Goal: Download file/media

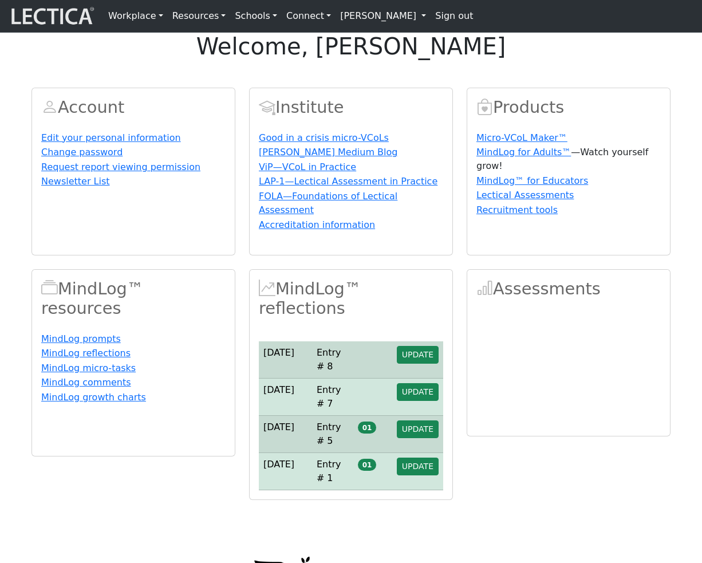
click at [371, 17] on link "[PERSON_NAME]" at bounding box center [383, 16] width 95 height 23
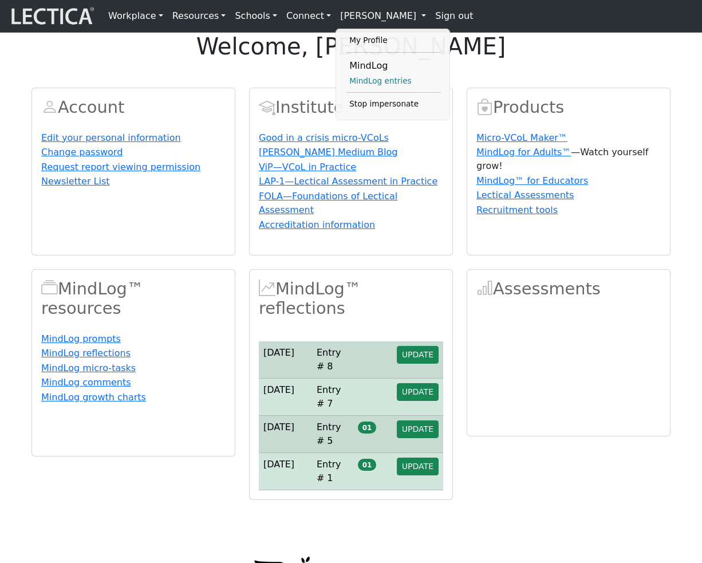
click at [363, 84] on link "MindLog entries" at bounding box center [393, 81] width 94 height 14
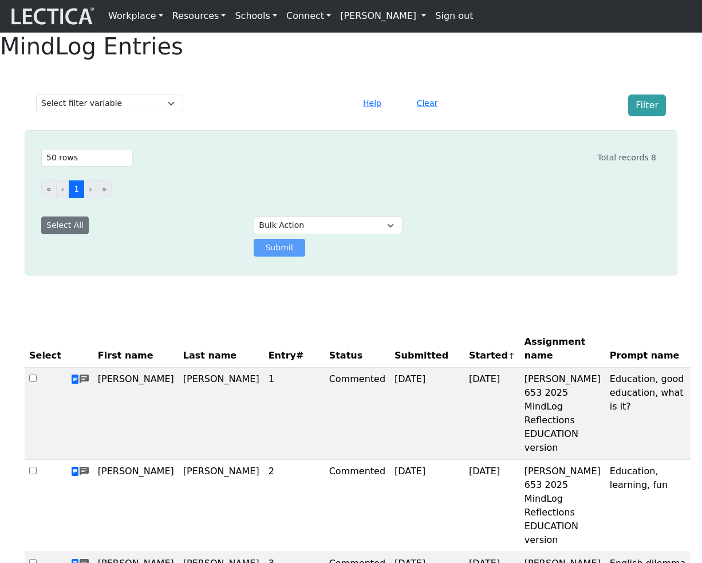
select select "50"
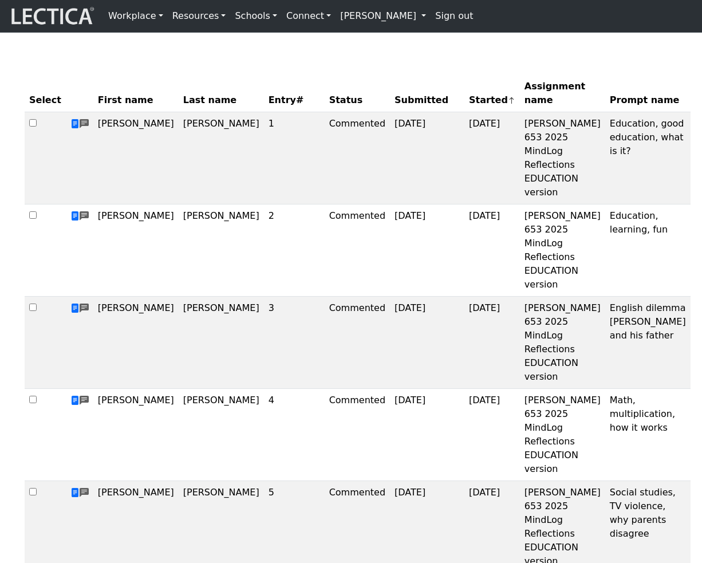
scroll to position [152, 0]
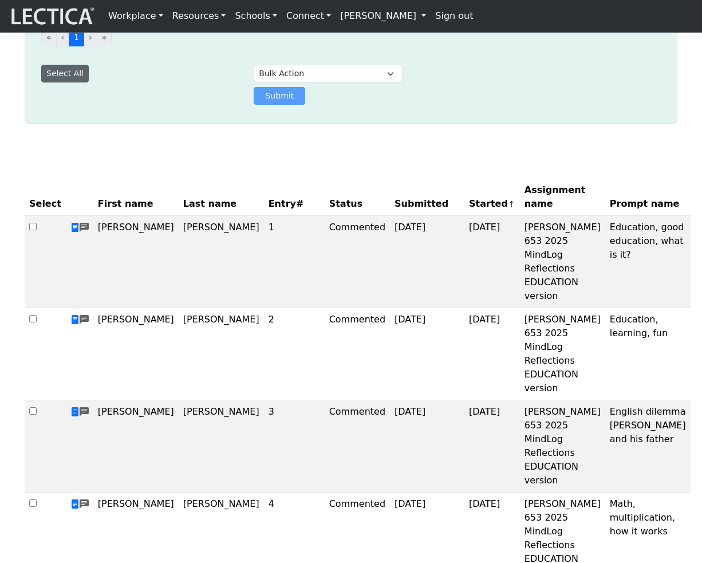
click at [49, 82] on button "Select All" at bounding box center [65, 74] width 48 height 18
checkbox input "true"
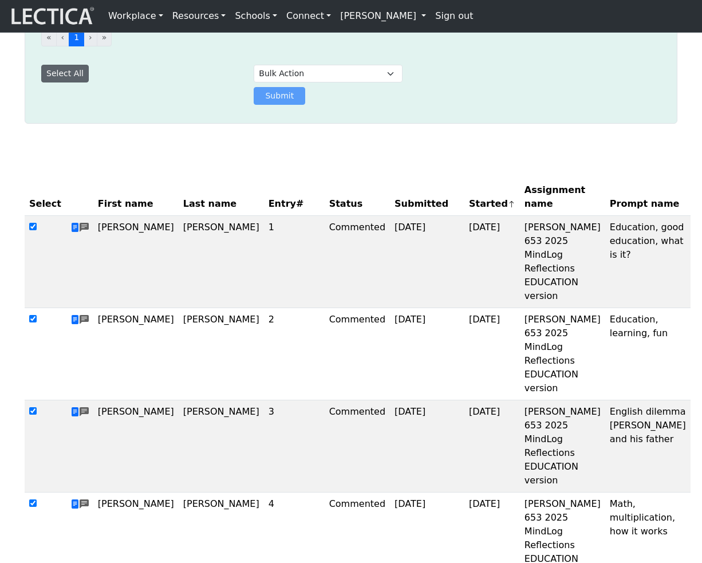
checkbox input "true"
select select "download"
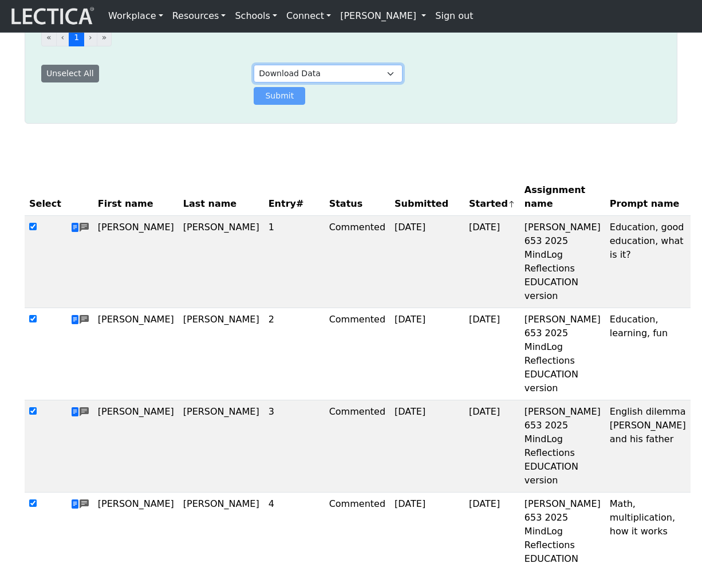
click option "Download Data" at bounding box center [0, 0] width 0 height 0
click at [283, 105] on button "Submit" at bounding box center [280, 96] width 52 height 18
click at [372, 19] on link "[PERSON_NAME]" at bounding box center [383, 16] width 95 height 23
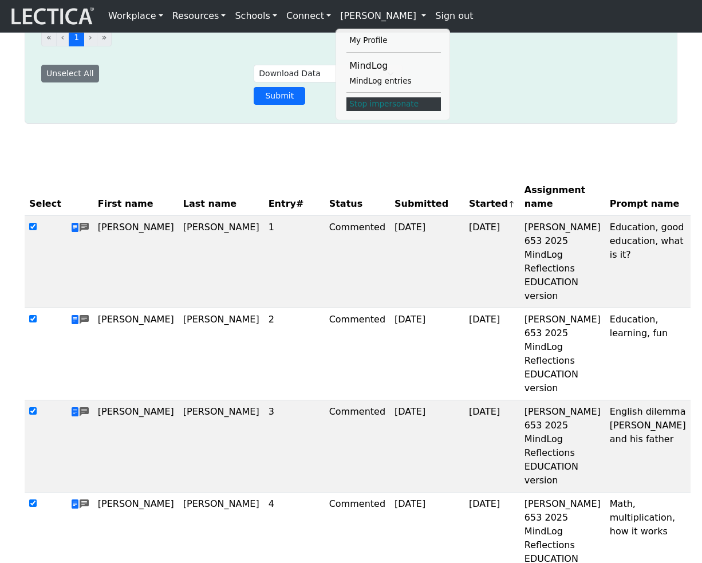
click at [367, 108] on link "Stop impersonate" at bounding box center [393, 104] width 94 height 14
